Goal: Check status: Check status

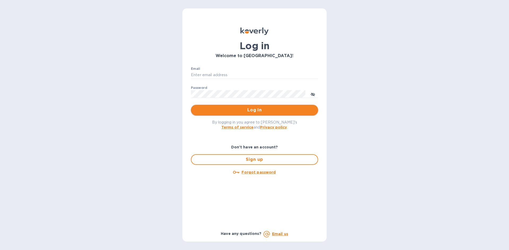
type input "[PERSON_NAME][EMAIL_ADDRESS][DOMAIN_NAME]"
click at [230, 110] on span "Log in" at bounding box center [254, 110] width 119 height 6
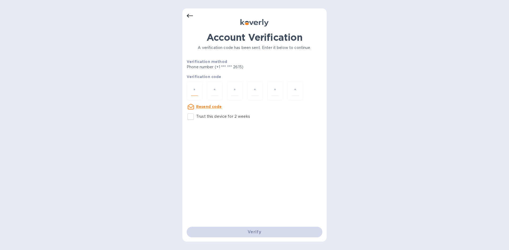
click at [195, 89] on input "number" at bounding box center [194, 91] width 7 height 10
type input "7"
type input "0"
type input "5"
type input "1"
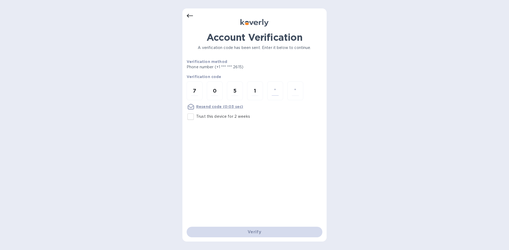
type input "4"
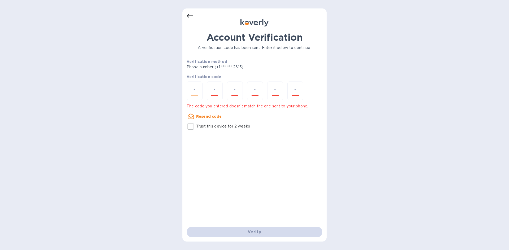
click at [194, 93] on input "number" at bounding box center [194, 91] width 7 height 10
type input "7"
type input "0"
type input "6"
type input "1"
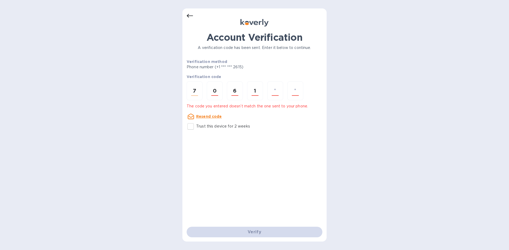
type input "4"
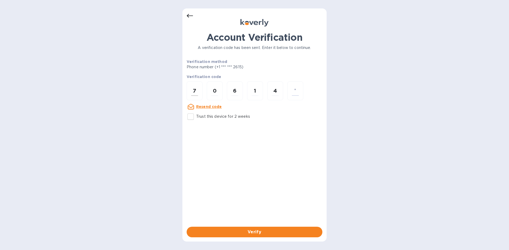
type input "4"
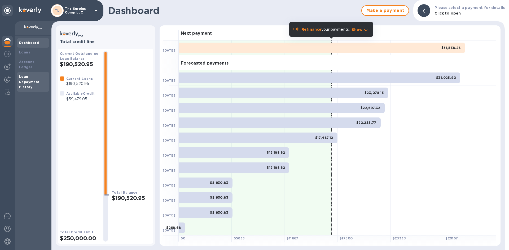
click at [34, 74] on div "Loan Repayment History" at bounding box center [33, 82] width 28 height 16
